Goal: Task Accomplishment & Management: Manage account settings

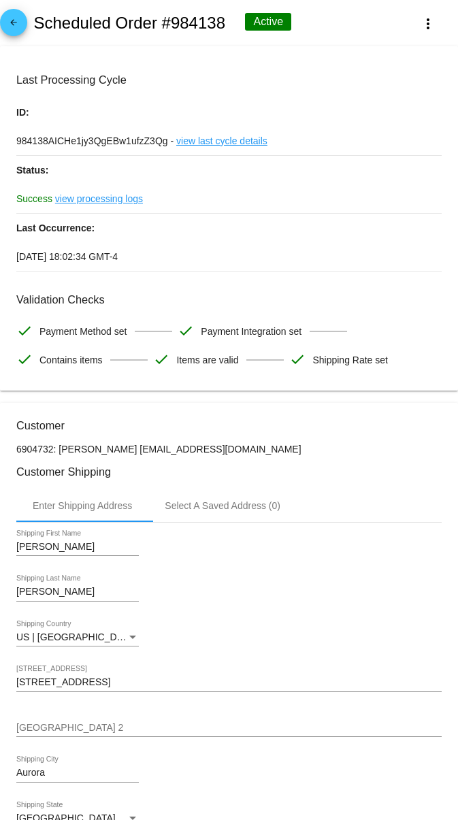
scroll to position [5, 0]
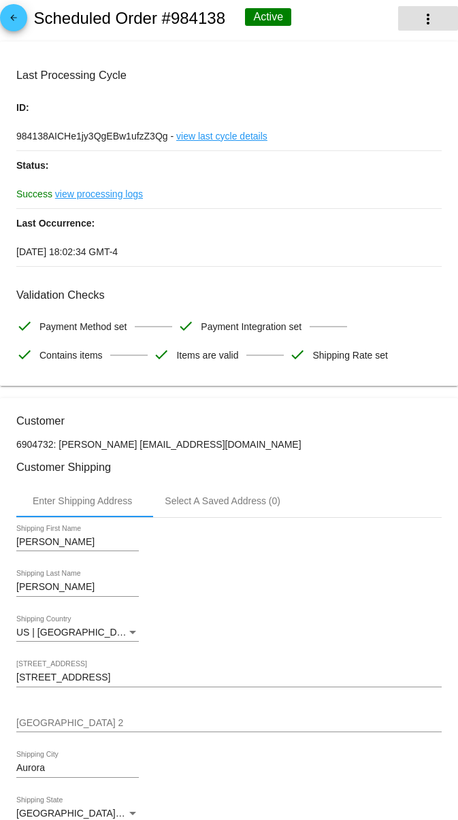
click at [424, 23] on mat-icon "more_vert" at bounding box center [428, 19] width 16 height 16
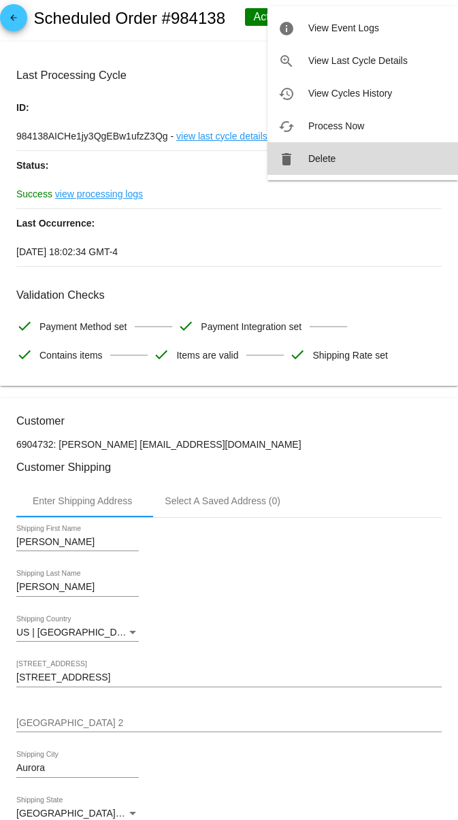
click at [332, 160] on span "Delete" at bounding box center [321, 158] width 27 height 11
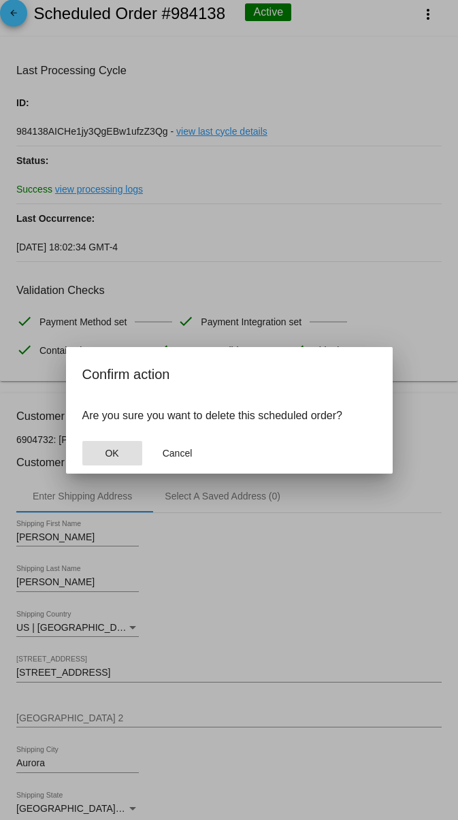
click at [124, 458] on button "OK" at bounding box center [112, 453] width 60 height 25
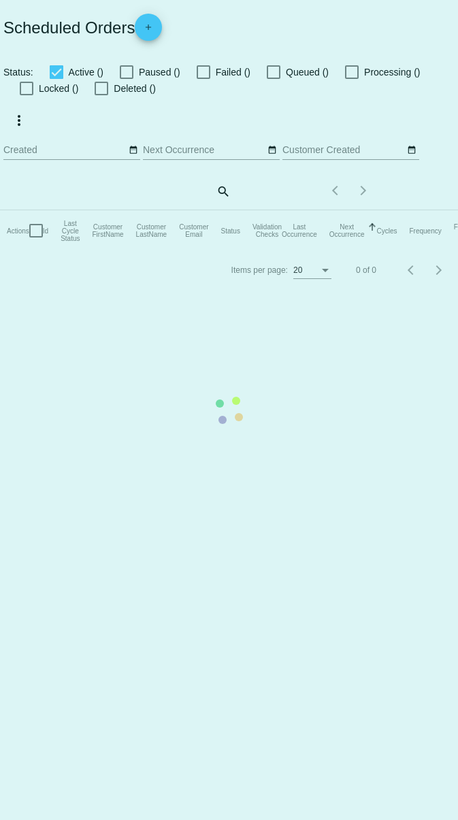
checkbox input "true"
